Goal: Check status

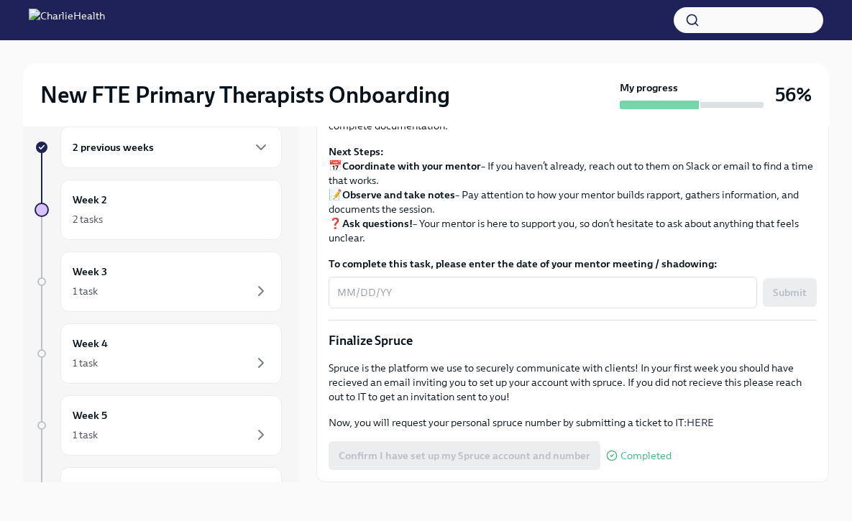
scroll to position [24, 0]
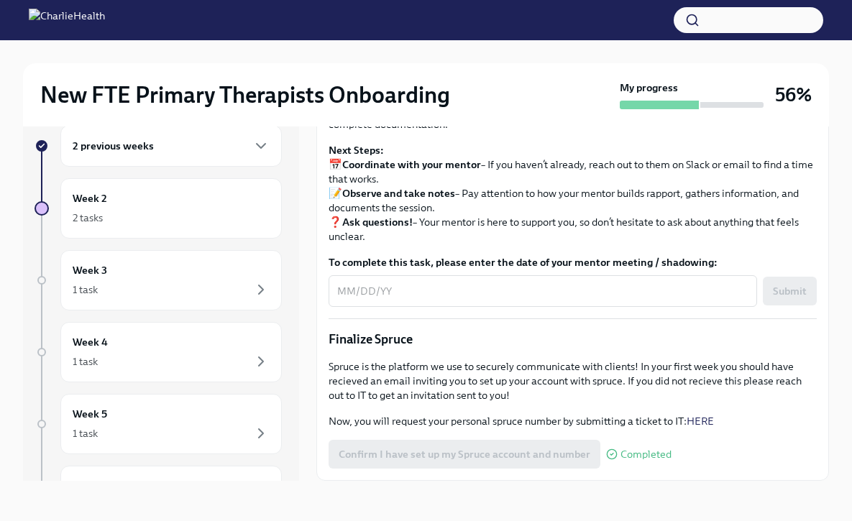
click at [216, 160] on div "2 previous weeks" at bounding box center [170, 146] width 221 height 42
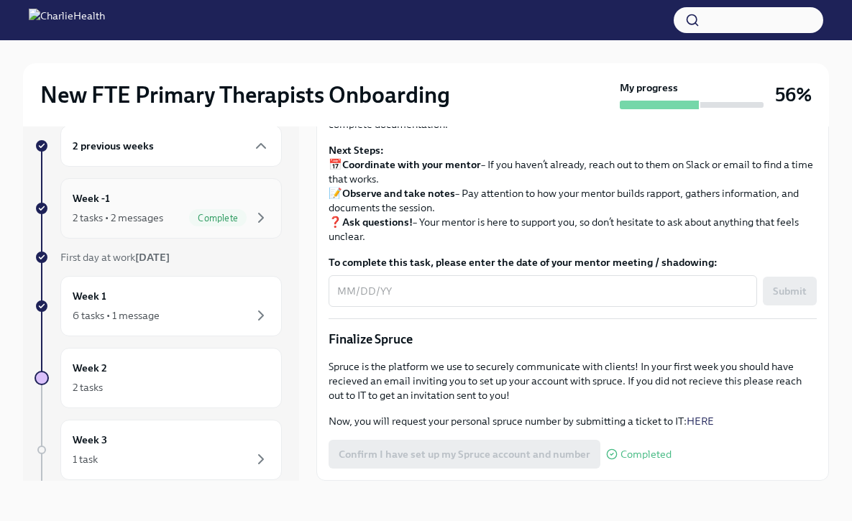
click at [199, 205] on div "Week -1 2 tasks • 2 messages Complete" at bounding box center [171, 209] width 197 height 36
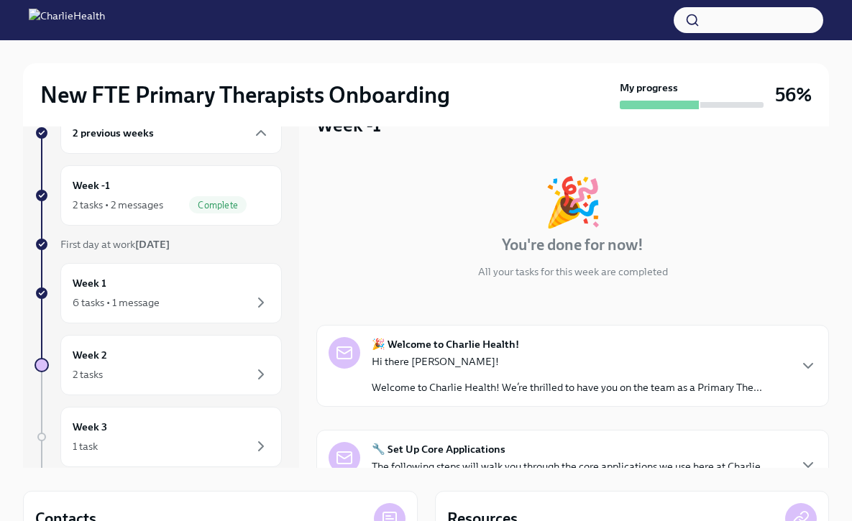
scroll to position [116, 0]
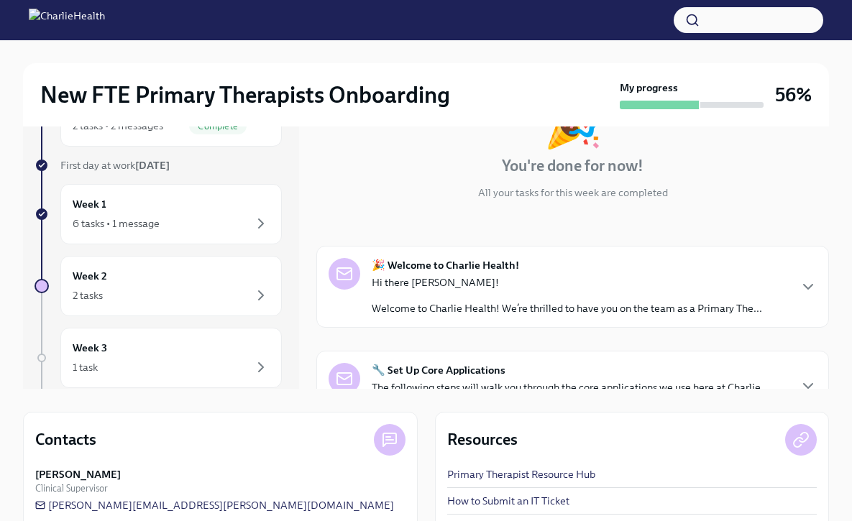
click at [609, 292] on div "Hi there [PERSON_NAME]! Welcome to Charlie Health! We’re thrilled to have you o…" at bounding box center [567, 295] width 390 height 40
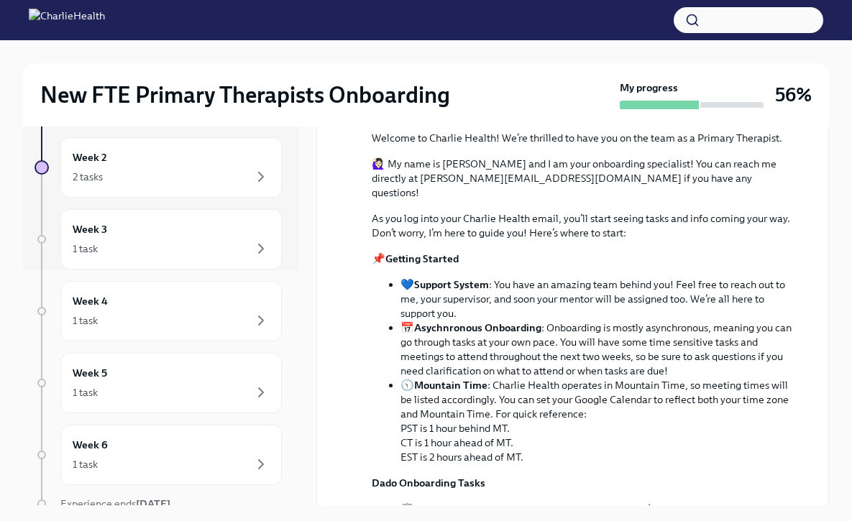
scroll to position [165, 0]
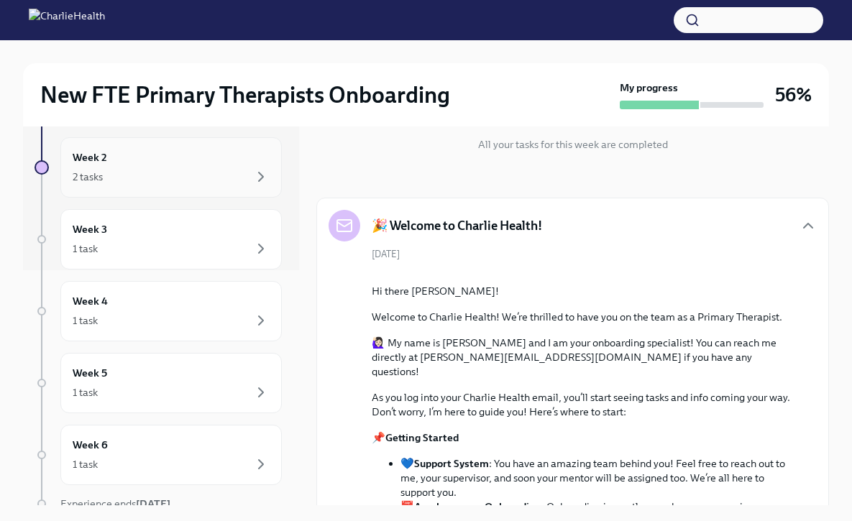
click at [202, 171] on div "2 tasks" at bounding box center [171, 176] width 197 height 17
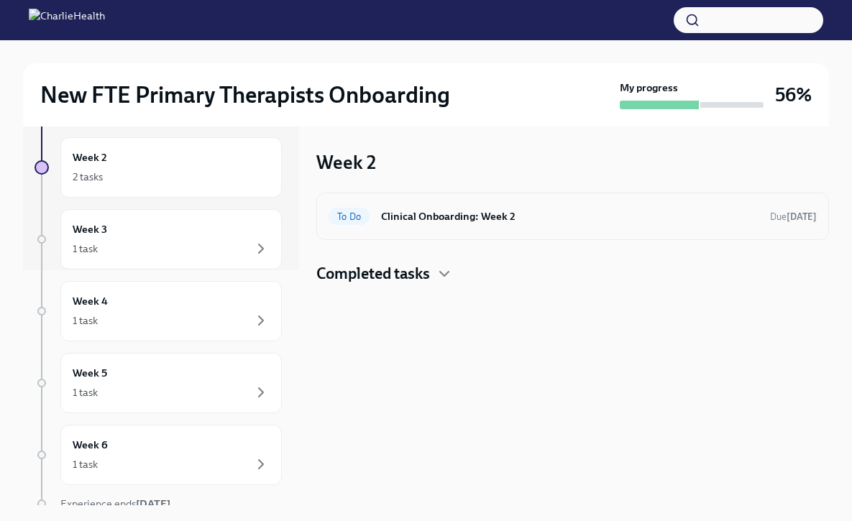
click at [491, 223] on h6 "Clinical Onboarding: Week 2" at bounding box center [569, 217] width 377 height 16
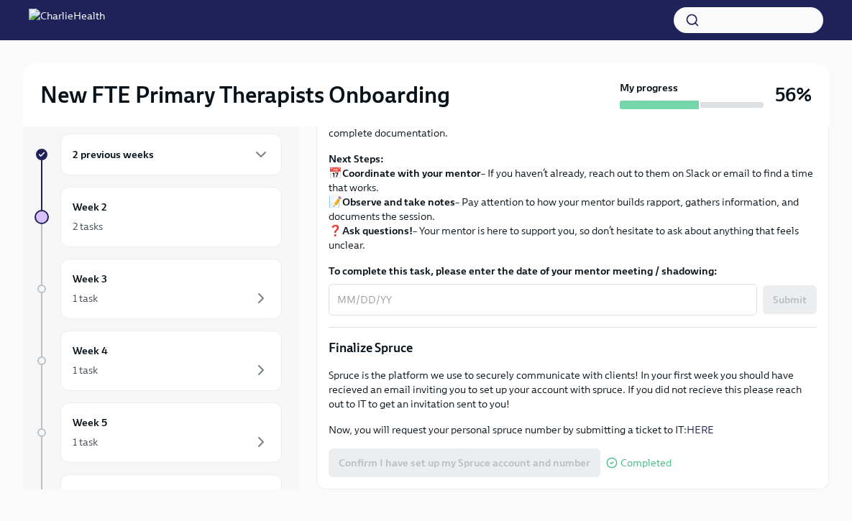
scroll to position [24, 0]
